Goal: Task Accomplishment & Management: Manage account settings

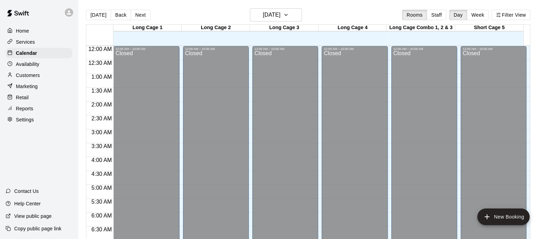
scroll to position [193, 0]
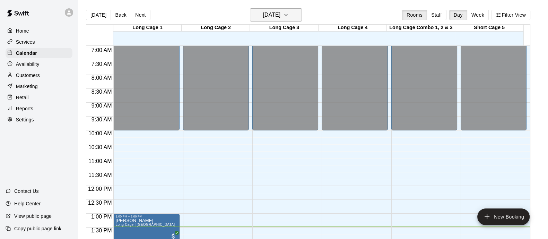
click at [280, 11] on h6 "[DATE]" at bounding box center [272, 15] width 18 height 10
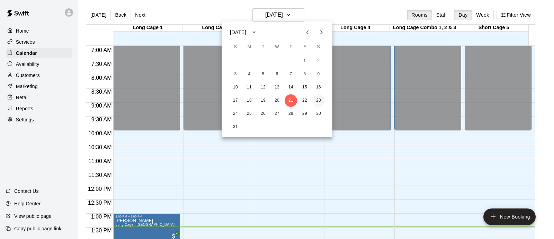
click at [317, 103] on button "23" at bounding box center [318, 100] width 12 height 12
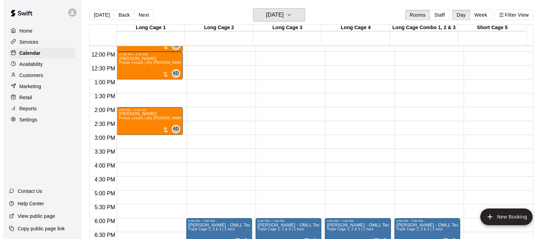
scroll to position [323, 0]
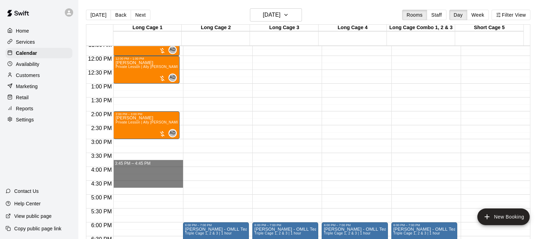
drag, startPoint x: 149, startPoint y: 163, endPoint x: 147, endPoint y: 185, distance: 21.9
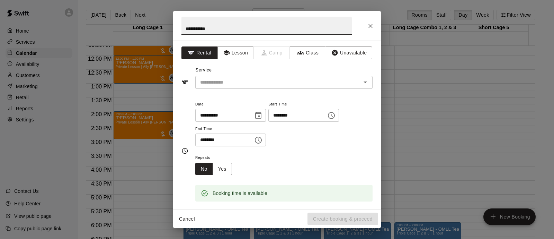
type input "**********"
click at [319, 146] on div "**********" at bounding box center [283, 127] width 177 height 54
click at [284, 84] on input "text" at bounding box center [273, 82] width 153 height 9
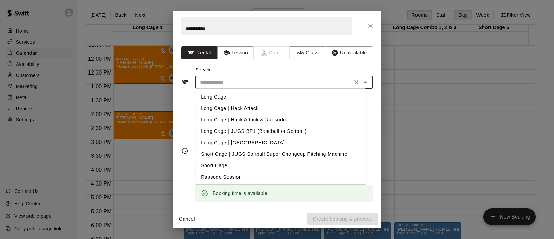
click at [253, 95] on li "Long Cage" at bounding box center [280, 96] width 171 height 11
type input "*********"
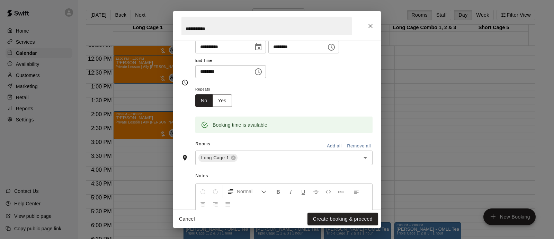
scroll to position [86, 0]
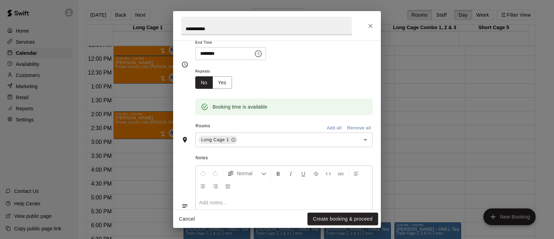
click at [325, 125] on button "Add all" at bounding box center [334, 128] width 22 height 11
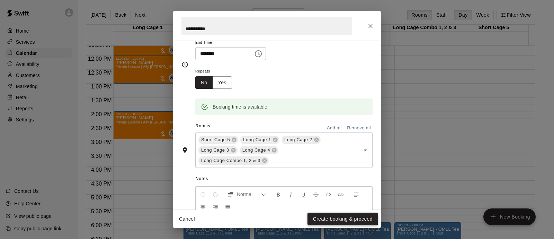
click at [345, 220] on button "Create booking & proceed" at bounding box center [343, 218] width 71 height 13
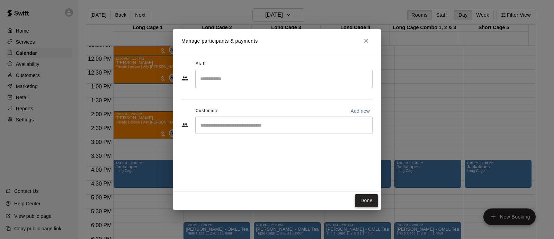
click at [359, 200] on button "Done" at bounding box center [366, 200] width 23 height 13
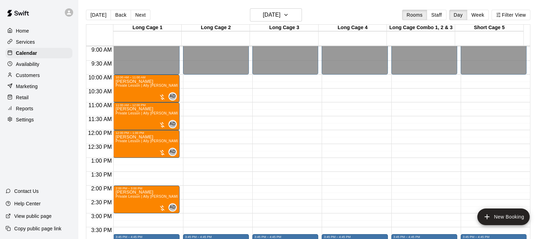
scroll to position [236, 0]
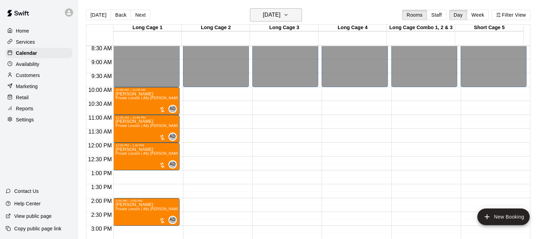
click at [279, 13] on h6 "Saturday Aug 23" at bounding box center [272, 15] width 18 height 10
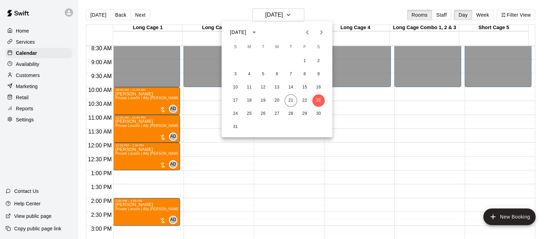
click at [322, 33] on icon "Next month" at bounding box center [321, 32] width 8 height 8
click at [259, 59] on button "2" at bounding box center [263, 61] width 12 height 12
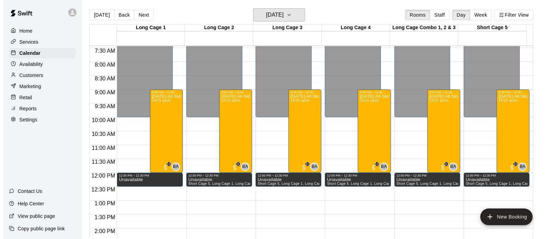
scroll to position [193, 0]
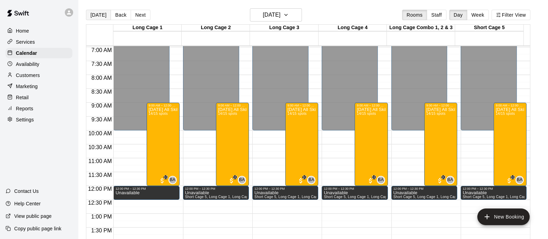
click at [98, 12] on main "Today Back Next Tuesday Sep 02 Rooms Staff Day Week Filter View Long Cage 1 02 …" at bounding box center [313, 125] width 470 height 250
click at [100, 18] on button "[DATE]" at bounding box center [98, 15] width 25 height 10
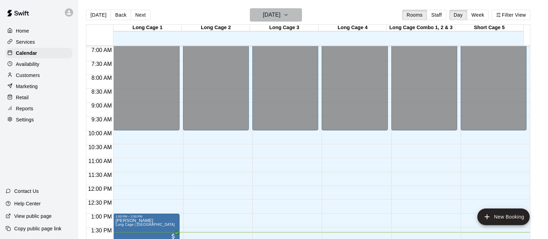
click at [280, 12] on h6 "[DATE]" at bounding box center [272, 15] width 18 height 10
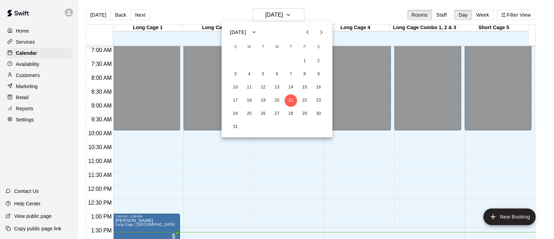
click at [320, 32] on icon "Next month" at bounding box center [321, 32] width 8 height 8
click at [263, 62] on button "2" at bounding box center [263, 61] width 12 height 12
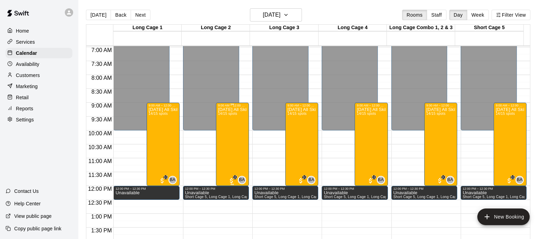
click at [234, 130] on div "Labor Day All Skills Camp 14/15 spots" at bounding box center [232, 226] width 29 height 239
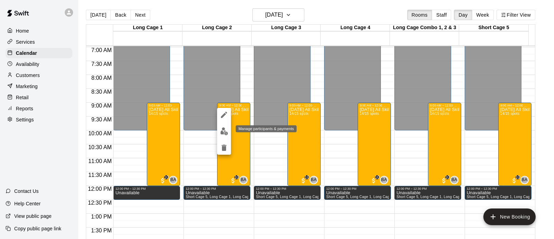
click at [226, 129] on img "edit" at bounding box center [224, 131] width 8 height 8
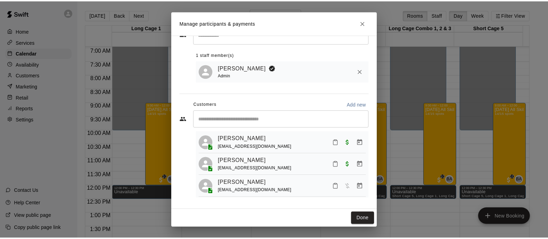
scroll to position [0, 0]
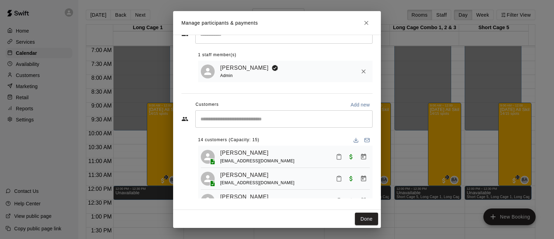
click at [363, 25] on icon "Close" at bounding box center [366, 22] width 7 height 7
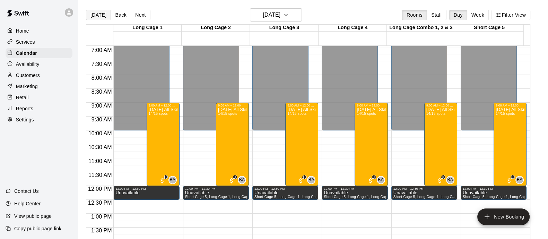
click at [88, 11] on button "[DATE]" at bounding box center [98, 15] width 25 height 10
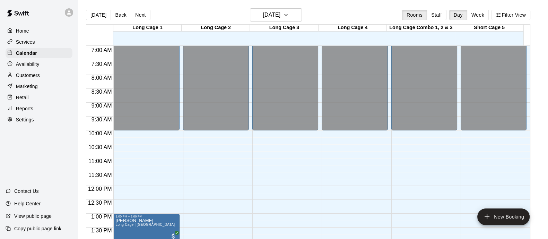
click at [44, 75] on div "Customers" at bounding box center [39, 75] width 67 height 10
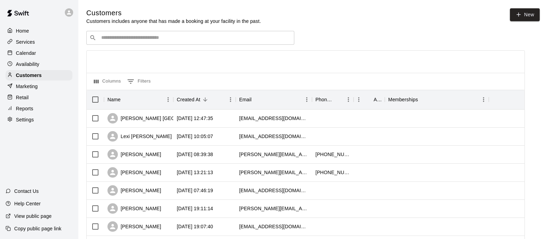
click at [153, 37] on input "Search customers by name or email" at bounding box center [195, 37] width 192 height 7
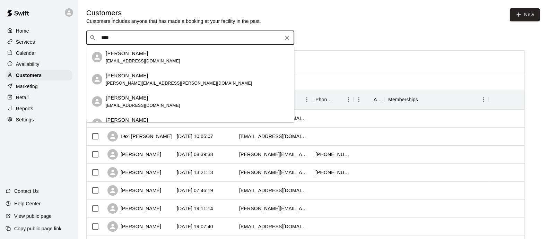
type input "*****"
click at [159, 77] on p "Westslope Mustangs" at bounding box center [172, 75] width 38 height 6
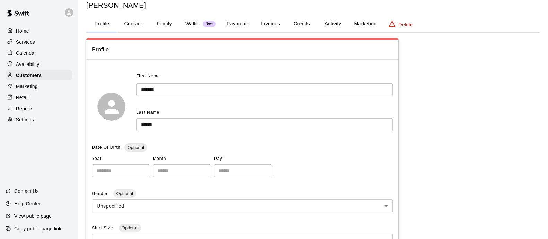
scroll to position [5, 0]
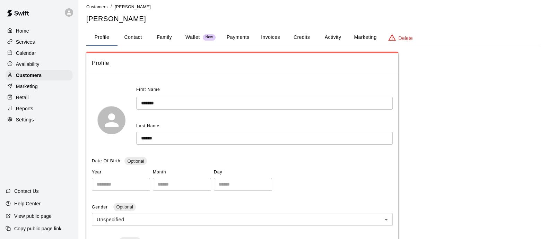
click at [352, 34] on button "Marketing" at bounding box center [365, 37] width 34 height 17
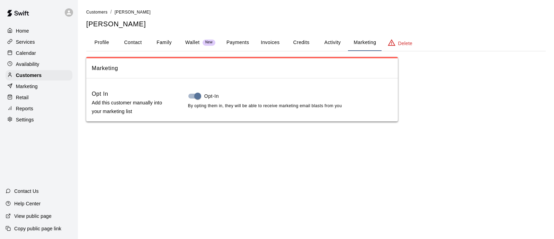
click at [335, 38] on button "Activity" at bounding box center [332, 42] width 31 height 17
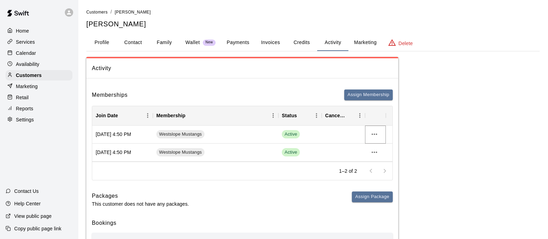
click at [371, 132] on icon "more actions" at bounding box center [374, 134] width 8 height 8
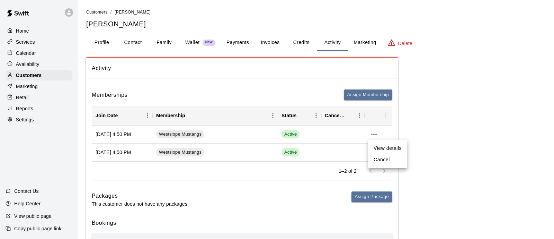
click at [389, 160] on li "Cancel" at bounding box center [387, 159] width 39 height 11
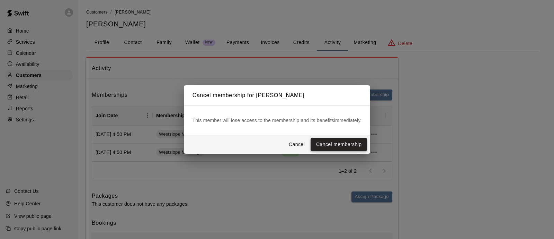
click at [321, 146] on button "Cancel membership" at bounding box center [339, 144] width 56 height 13
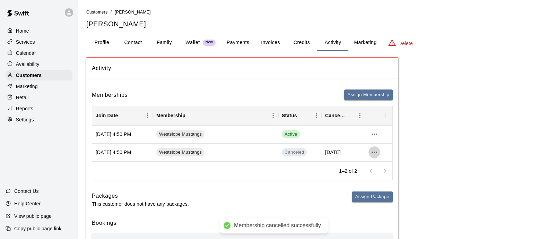
click at [376, 153] on icon "more actions" at bounding box center [374, 152] width 8 height 8
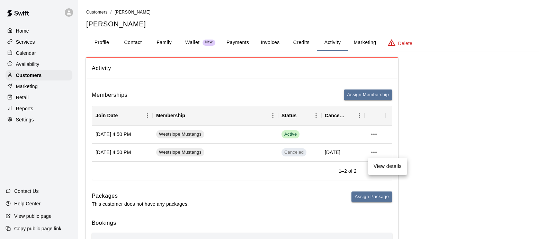
click at [442, 113] on div at bounding box center [277, 119] width 554 height 239
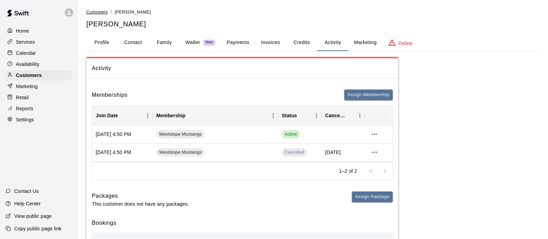
click at [90, 11] on span "Customers" at bounding box center [96, 12] width 21 height 5
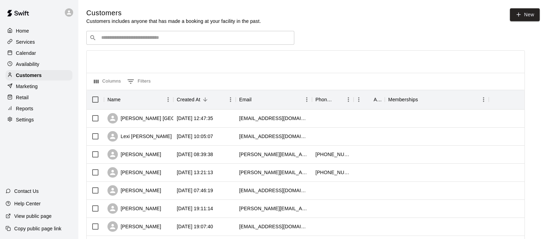
click at [137, 45] on div "​ ​" at bounding box center [190, 38] width 208 height 14
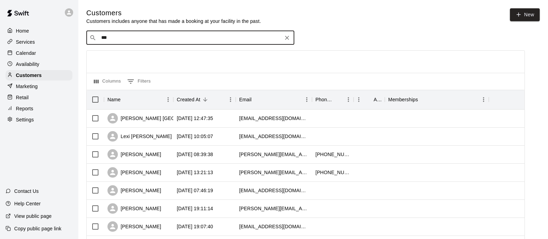
type input "****"
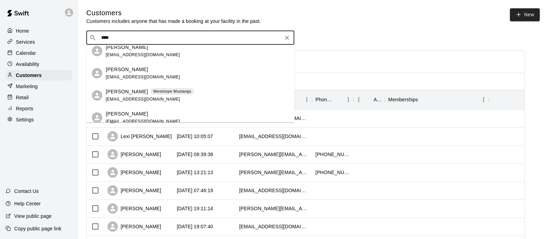
scroll to position [217, 0]
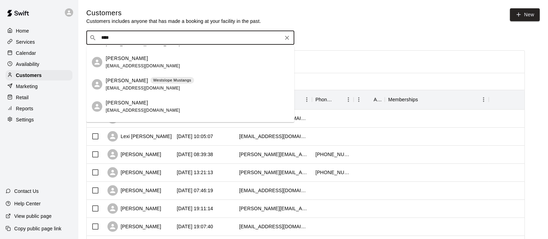
click at [176, 84] on div "Matthew Miller Westslope Mustangs baseballjunky43@aol.com" at bounding box center [150, 84] width 88 height 15
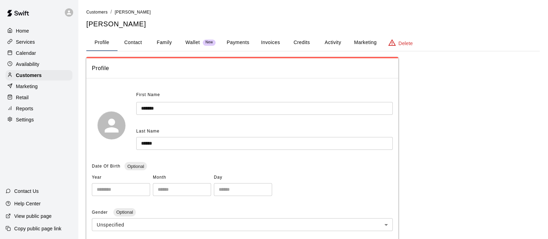
click at [329, 41] on button "Activity" at bounding box center [332, 42] width 31 height 17
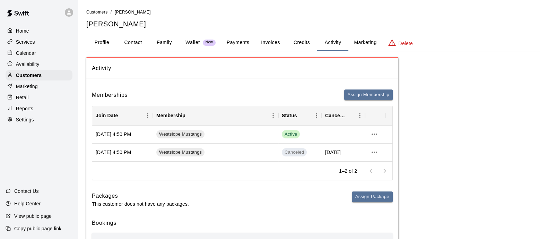
click at [105, 14] on span "Customers" at bounding box center [96, 12] width 21 height 5
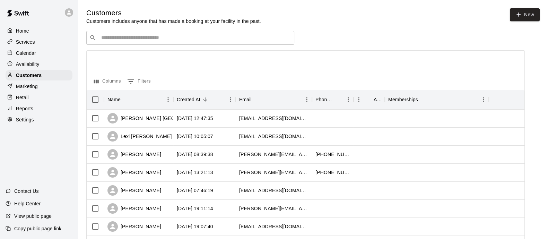
click at [36, 55] on div "Calendar" at bounding box center [39, 53] width 67 height 10
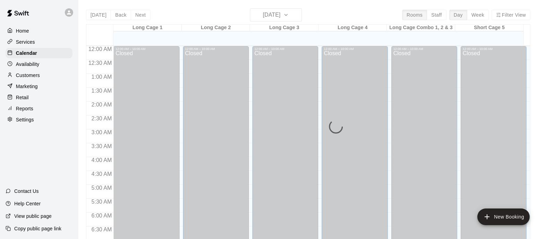
scroll to position [401, 0]
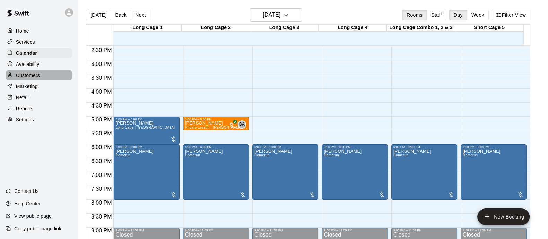
click at [31, 79] on p "Customers" at bounding box center [28, 75] width 24 height 7
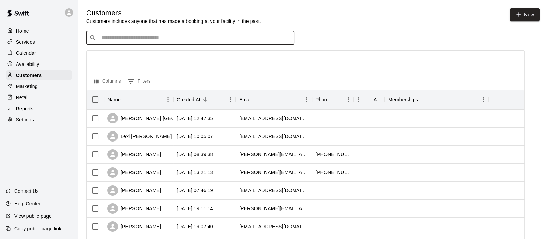
click at [141, 36] on input "Search customers by name or email" at bounding box center [195, 37] width 192 height 7
type input "********"
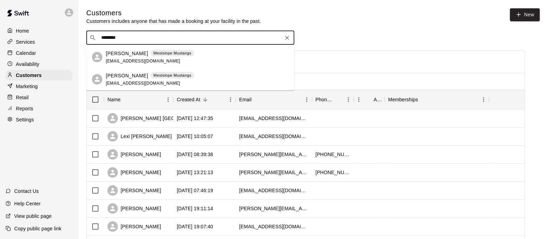
click at [143, 56] on div "David Weinberg Westslope Mustangs" at bounding box center [150, 53] width 88 height 7
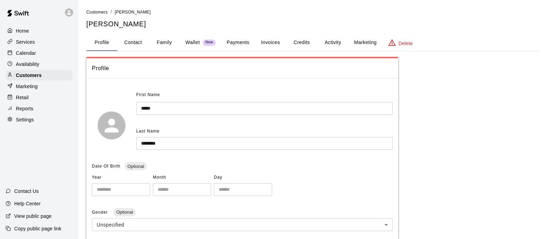
click at [326, 44] on button "Activity" at bounding box center [332, 42] width 31 height 17
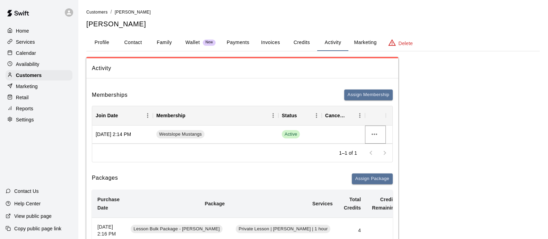
click at [373, 131] on icon "more actions" at bounding box center [374, 134] width 8 height 8
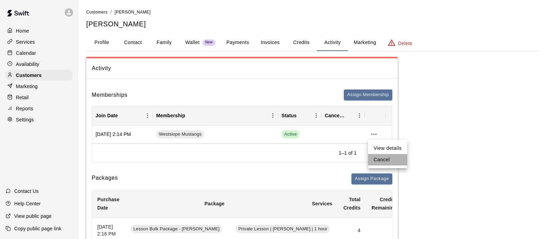
click at [387, 164] on li "Cancel" at bounding box center [387, 159] width 39 height 11
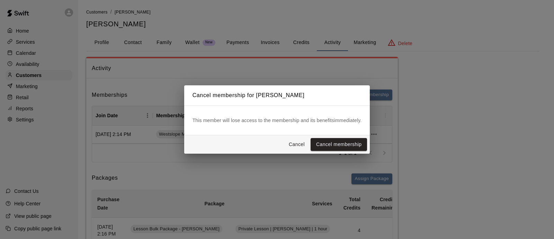
click at [296, 141] on button "Cancel" at bounding box center [297, 144] width 22 height 13
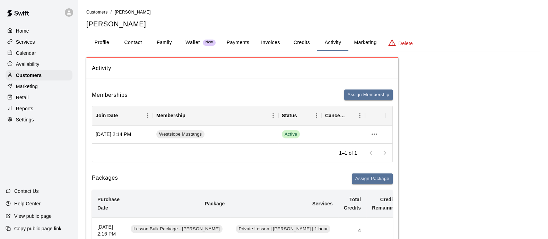
click at [27, 189] on p "Contact Us" at bounding box center [26, 190] width 25 height 7
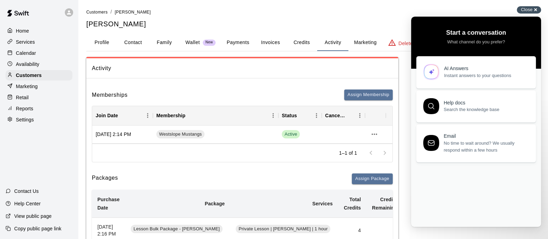
click at [527, 9] on span "Close" at bounding box center [526, 9] width 11 height 5
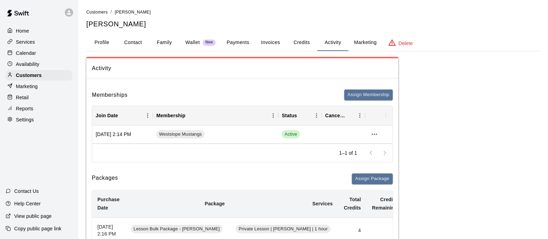
click at [32, 200] on p "Help Center" at bounding box center [27, 203] width 26 height 7
click at [373, 132] on icon "more actions" at bounding box center [374, 134] width 8 height 8
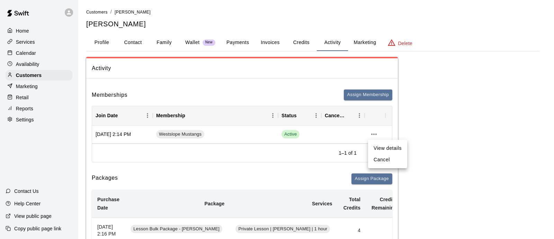
click at [433, 130] on div at bounding box center [277, 119] width 554 height 239
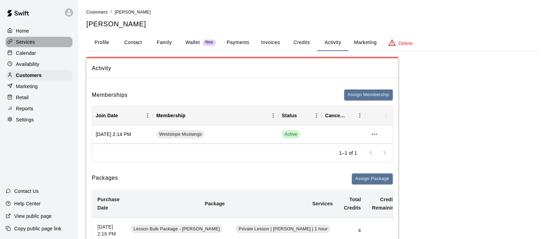
click at [33, 43] on p "Services" at bounding box center [25, 41] width 19 height 7
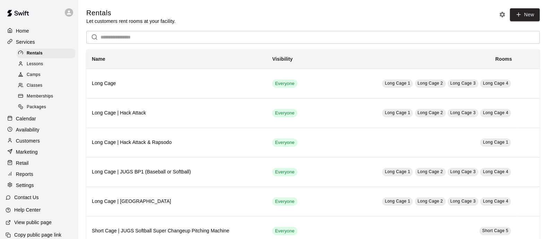
click at [46, 100] on span "Memberships" at bounding box center [40, 96] width 26 height 7
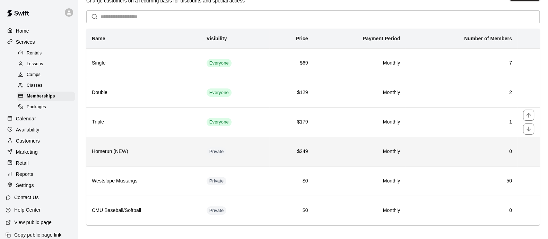
scroll to position [25, 0]
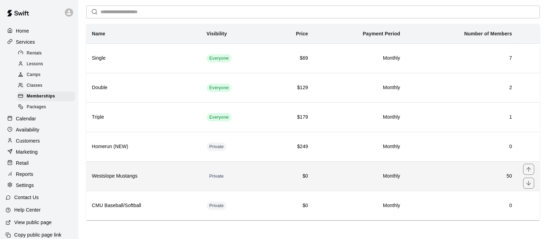
click at [185, 181] on th "Westslope Mustangs" at bounding box center [143, 175] width 115 height 29
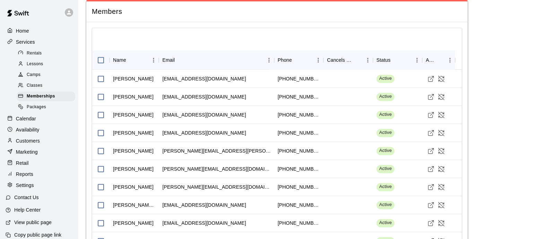
scroll to position [1169, 0]
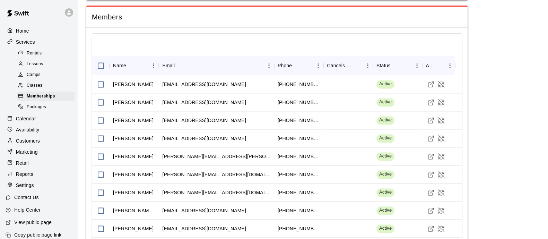
click at [45, 141] on div "Home Services Rentals Lessons Camps Classes Memberships Packages Calendar Avail…" at bounding box center [39, 108] width 78 height 166
click at [45, 144] on div "Customers" at bounding box center [39, 140] width 67 height 10
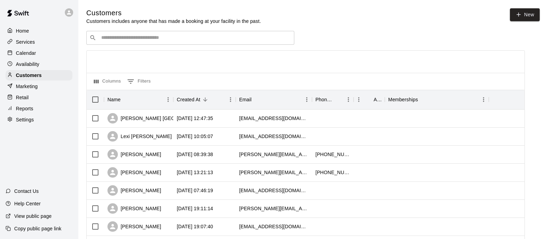
click at [159, 41] on input "Search customers by name or email" at bounding box center [195, 37] width 192 height 7
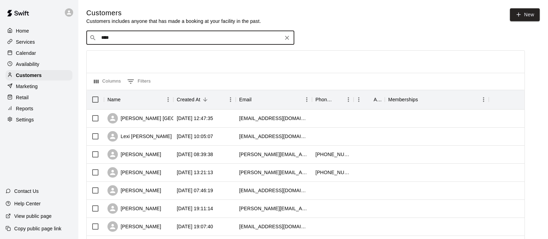
type input "*****"
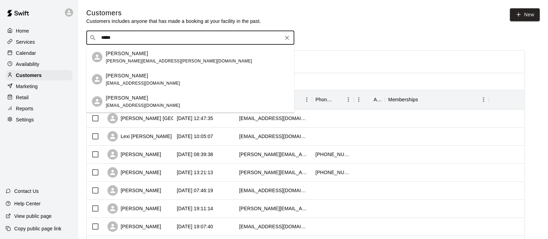
click at [152, 75] on div "Brett Armour barmour33@gmail.com" at bounding box center [197, 79] width 183 height 15
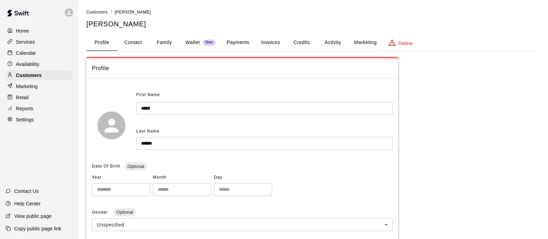
drag, startPoint x: 359, startPoint y: 42, endPoint x: 354, endPoint y: 44, distance: 4.8
click at [358, 42] on button "Marketing" at bounding box center [365, 42] width 34 height 17
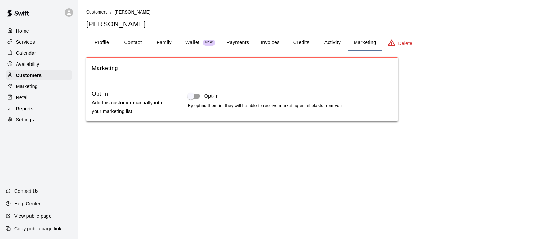
click at [338, 44] on button "Activity" at bounding box center [332, 42] width 31 height 17
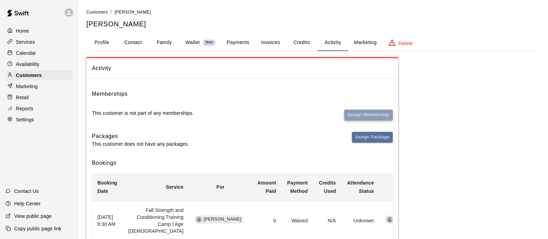
click at [362, 113] on button "Assign Membership" at bounding box center [368, 114] width 49 height 11
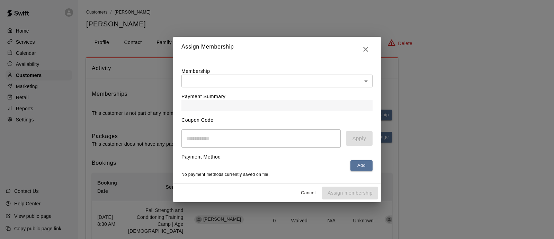
click at [277, 72] on div "Membership ​ ​" at bounding box center [277, 78] width 191 height 20
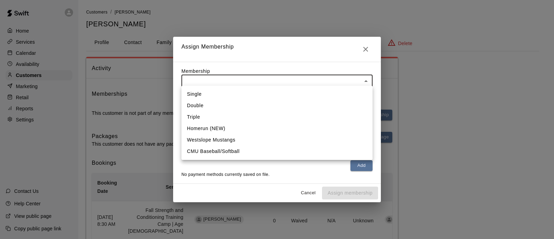
click at [250, 139] on li "Westslope Mustangs" at bounding box center [277, 139] width 191 height 11
type input "**********"
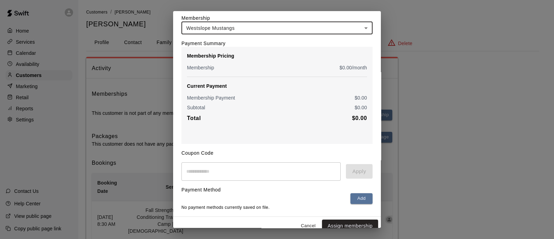
scroll to position [40, 0]
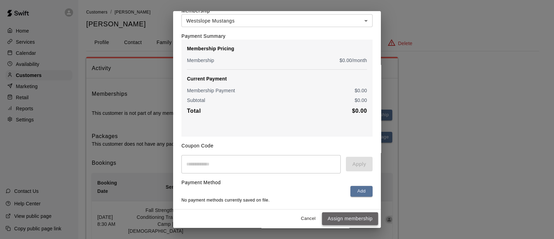
click at [343, 219] on button "Assign membership" at bounding box center [350, 218] width 56 height 13
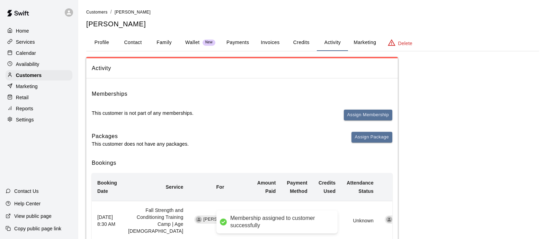
scroll to position [0, 0]
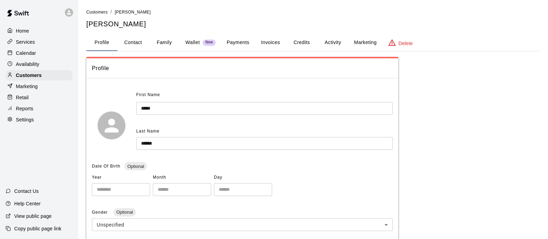
click at [91, 19] on div "Customers / [PERSON_NAME] [PERSON_NAME]" at bounding box center [312, 18] width 453 height 20
click at [19, 56] on p "Calendar" at bounding box center [26, 53] width 20 height 7
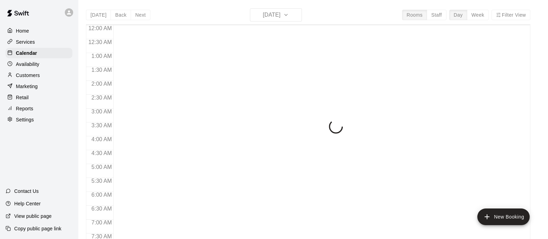
scroll to position [414, 0]
click at [35, 79] on p "Customers" at bounding box center [28, 75] width 24 height 7
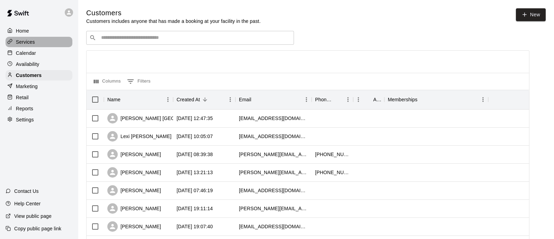
click at [38, 45] on div "Services" at bounding box center [39, 42] width 67 height 10
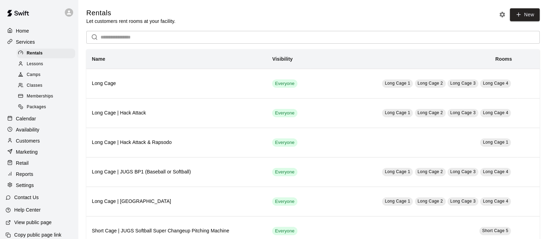
click at [50, 98] on span "Memberships" at bounding box center [40, 96] width 26 height 7
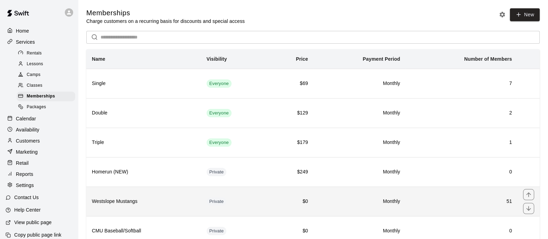
click at [209, 195] on td "Private" at bounding box center [235, 200] width 69 height 29
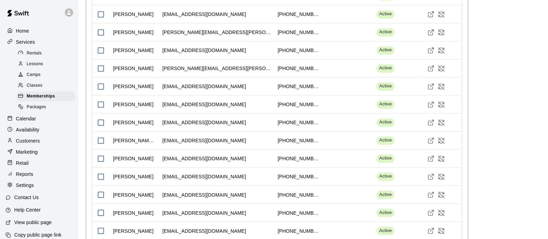
scroll to position [1108, 0]
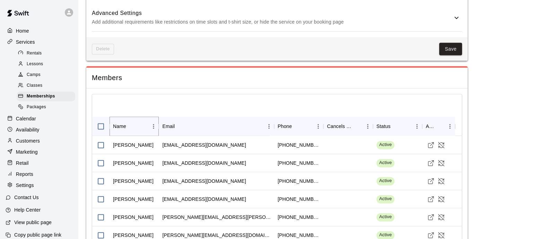
click at [130, 123] on icon "Sort" at bounding box center [131, 126] width 6 height 6
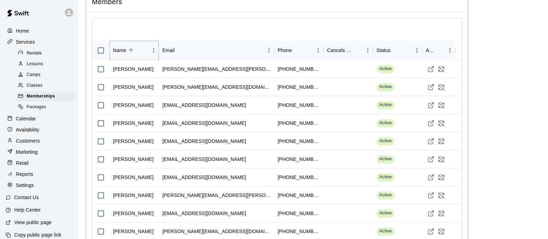
scroll to position [1238, 0]
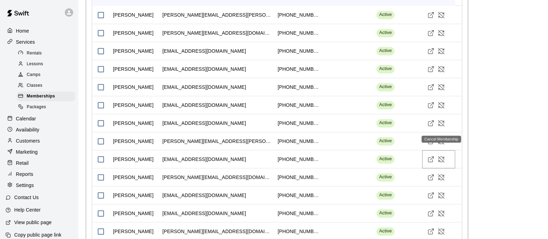
click at [440, 156] on icon "Cancel Membership" at bounding box center [441, 159] width 6 height 6
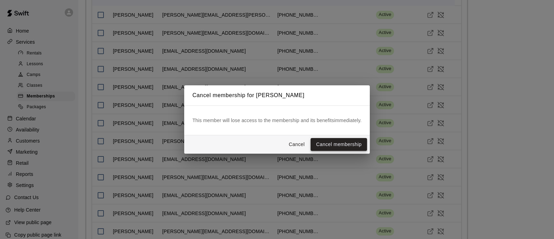
click at [335, 140] on button "Cancel membership" at bounding box center [339, 144] width 56 height 13
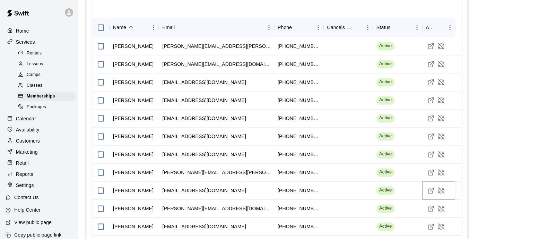
scroll to position [1195, 0]
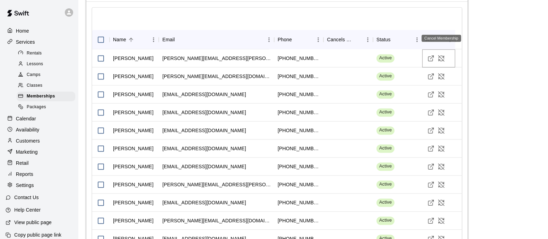
drag, startPoint x: 442, startPoint y: 21, endPoint x: 446, endPoint y: 31, distance: 11.1
click at [441, 55] on icon "Cancel Membership" at bounding box center [441, 58] width 7 height 7
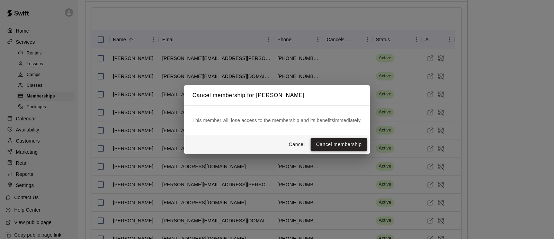
click at [334, 143] on button "Cancel membership" at bounding box center [339, 144] width 56 height 13
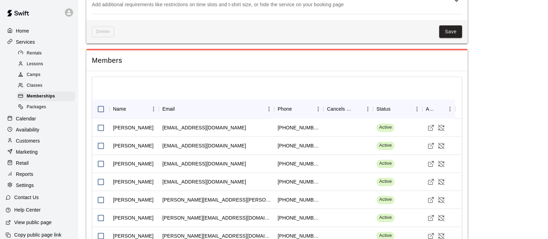
scroll to position [1169, 0]
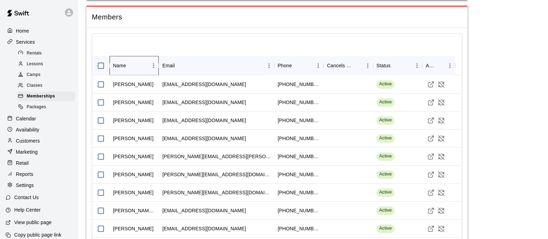
click at [142, 56] on div "Name" at bounding box center [130, 65] width 35 height 19
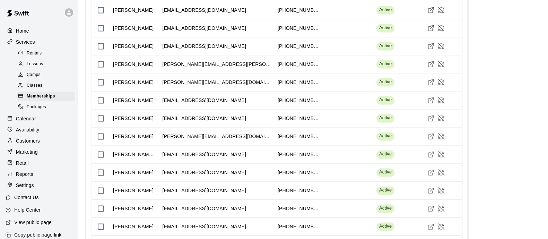
scroll to position [1342, 0]
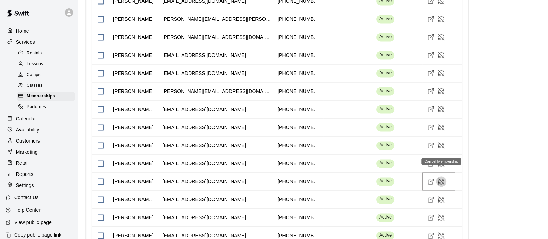
click at [442, 178] on icon "Cancel Membership" at bounding box center [442, 178] width 1 height 1
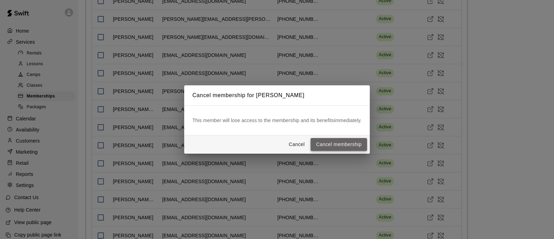
click at [351, 144] on button "Cancel membership" at bounding box center [339, 144] width 56 height 13
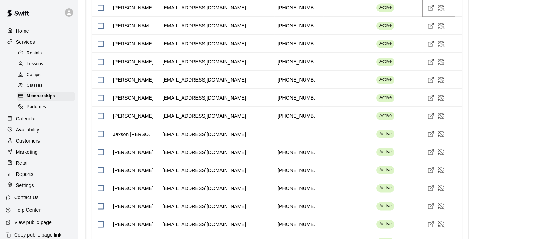
scroll to position [1559, 0]
